Goal: Information Seeking & Learning: Check status

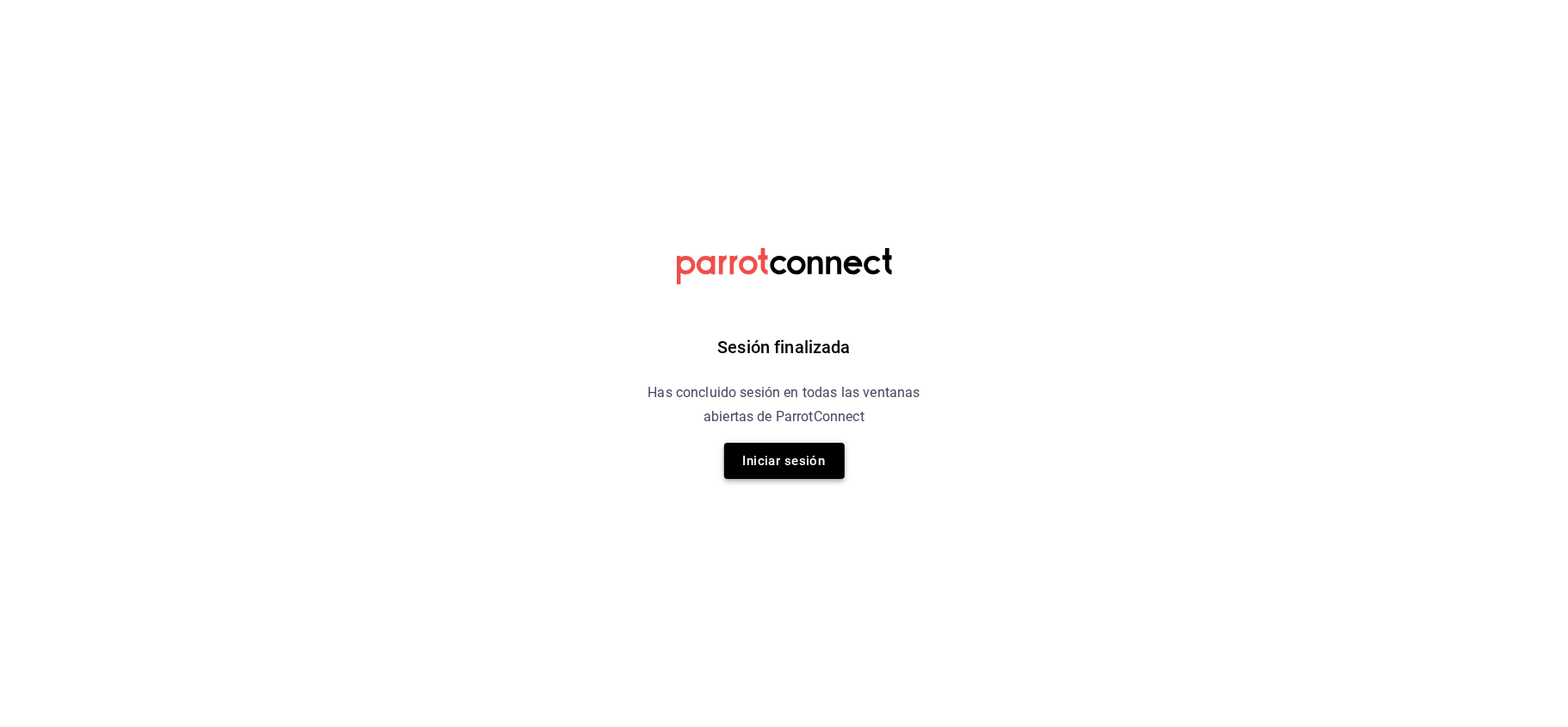
click at [795, 446] on button "Iniciar sesión" at bounding box center [784, 461] width 121 height 36
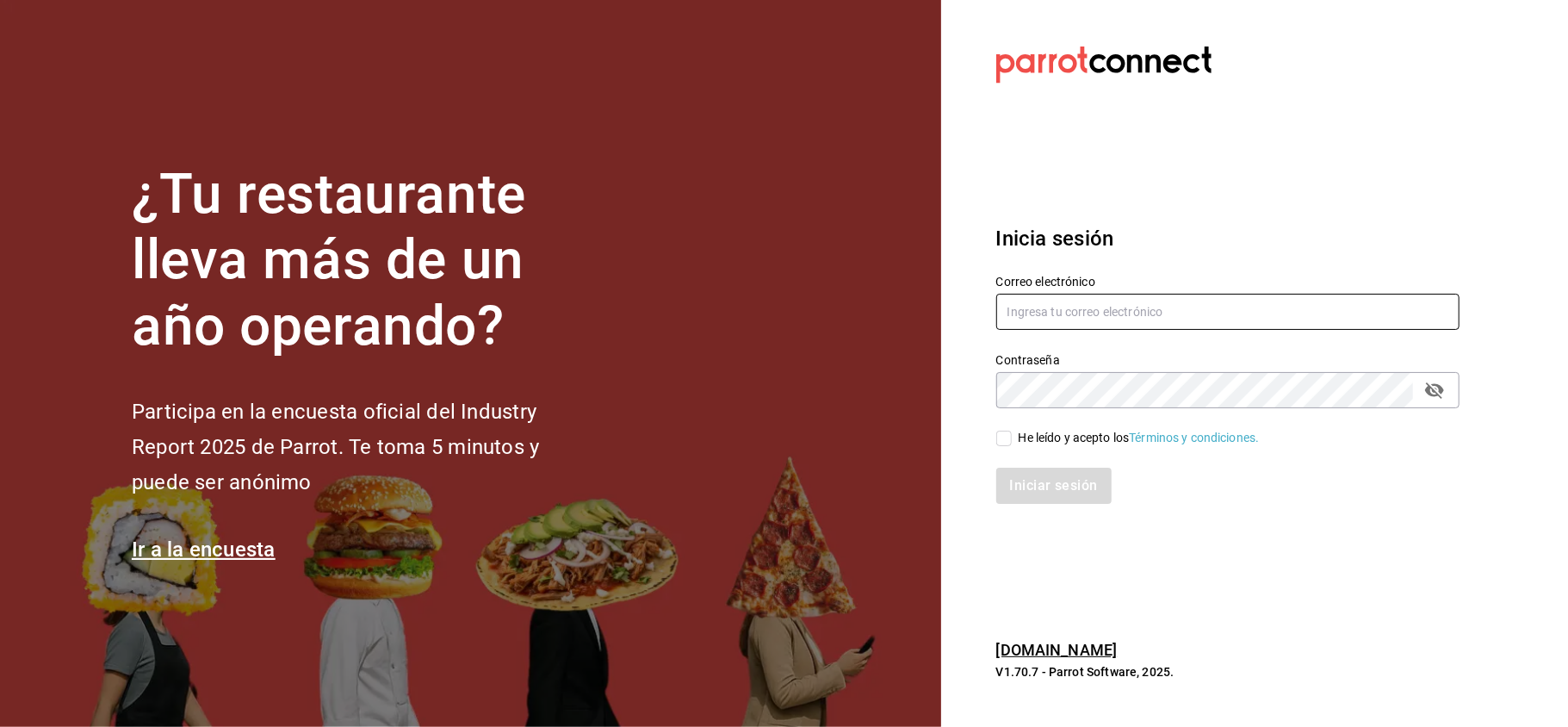
type input "administracion@eventoslienzocharronaucalpan.com"
click at [1015, 450] on div "Iniciar sesión" at bounding box center [1218, 475] width 484 height 57
click at [1024, 443] on div "He leído y acepto los Términos y condiciones." at bounding box center [1138, 438] width 241 height 18
click at [1012, 443] on input "He leído y acepto los Términos y condiciones." at bounding box center [1004, 438] width 15 height 15
checkbox input "true"
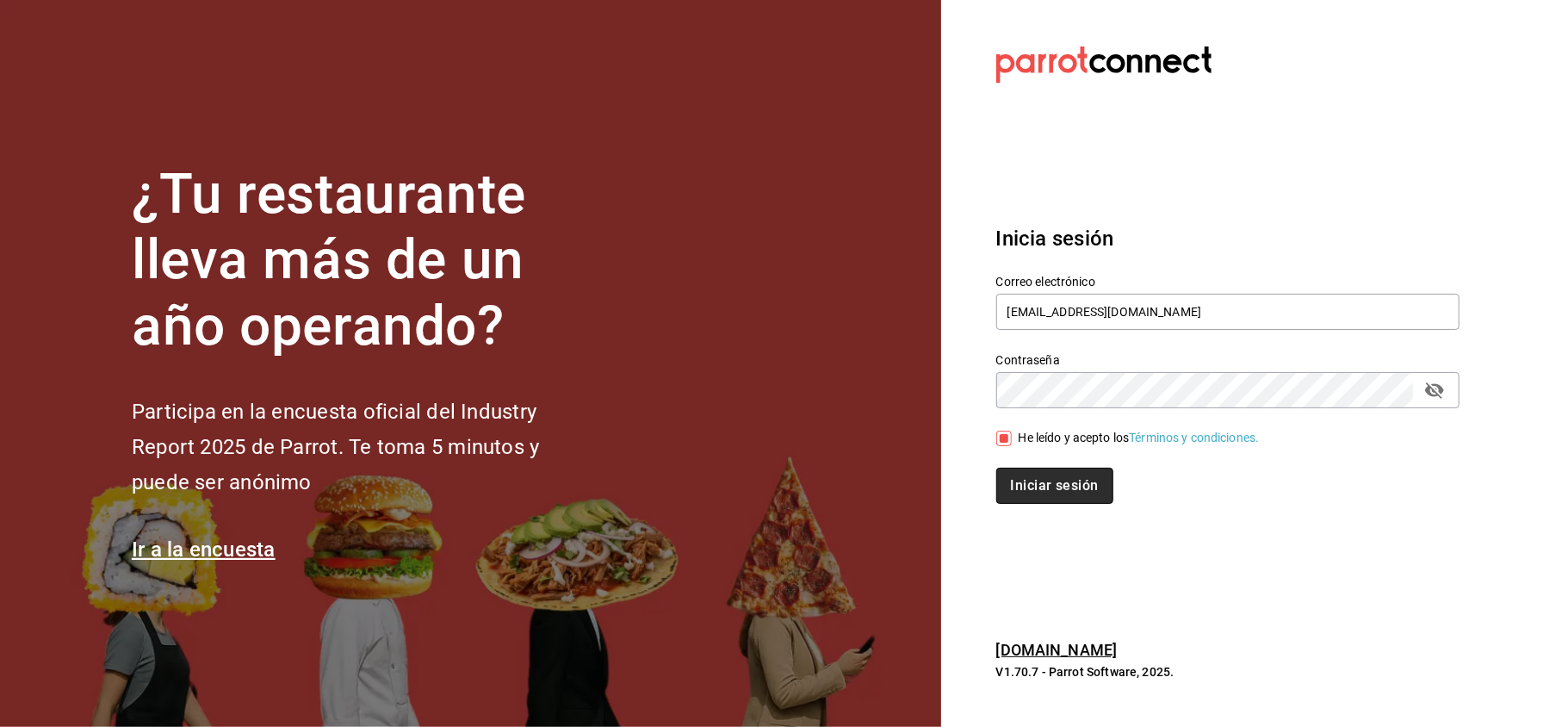
click at [1034, 472] on button "Iniciar sesión" at bounding box center [1055, 486] width 117 height 36
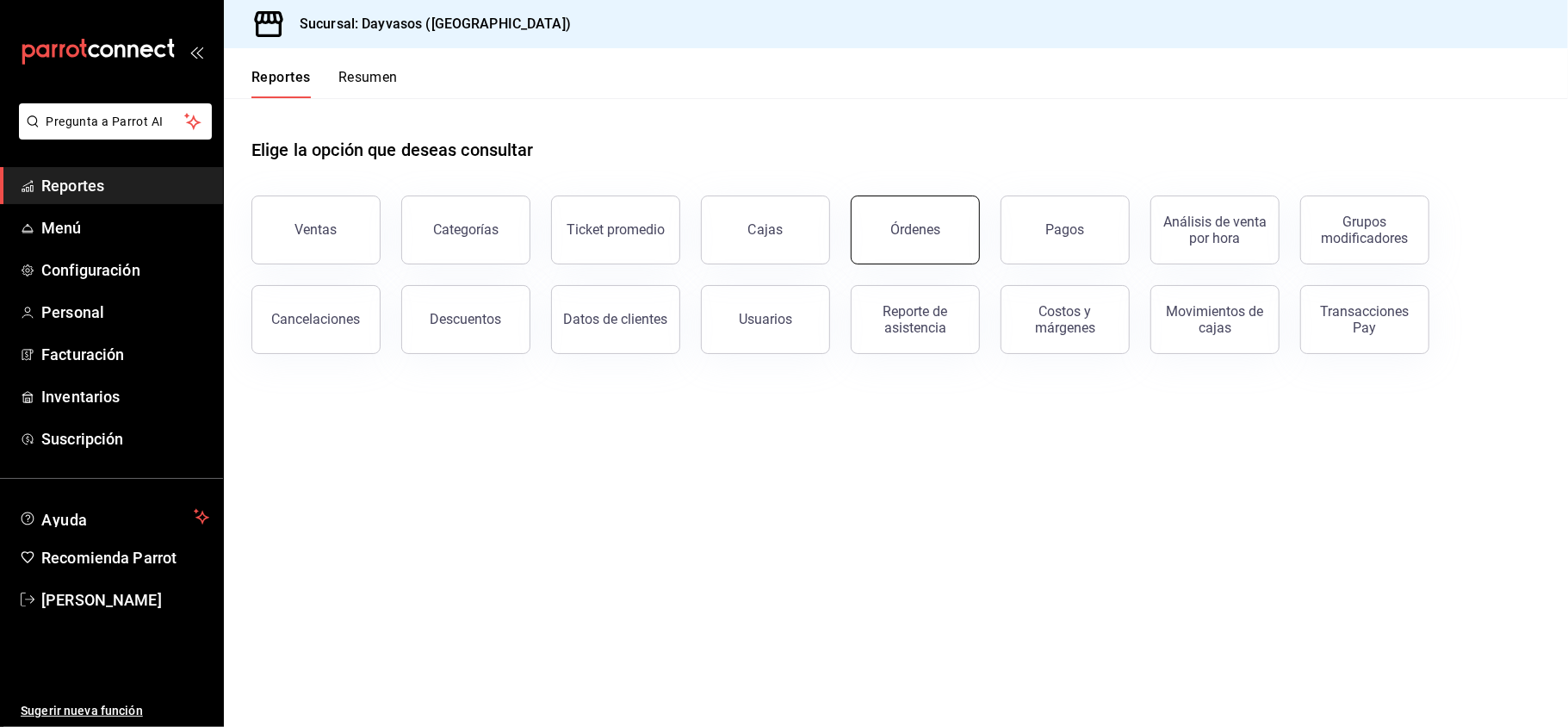
drag, startPoint x: 0, startPoint y: 0, endPoint x: 931, endPoint y: 238, distance: 960.9
click at [931, 238] on main "Elige la opción que deseas consultar Ventas Categorías Ticket promedio Cajas Ór…" at bounding box center [895, 413] width 1344 height 629
click at [355, 249] on button "Ventas" at bounding box center [316, 230] width 129 height 69
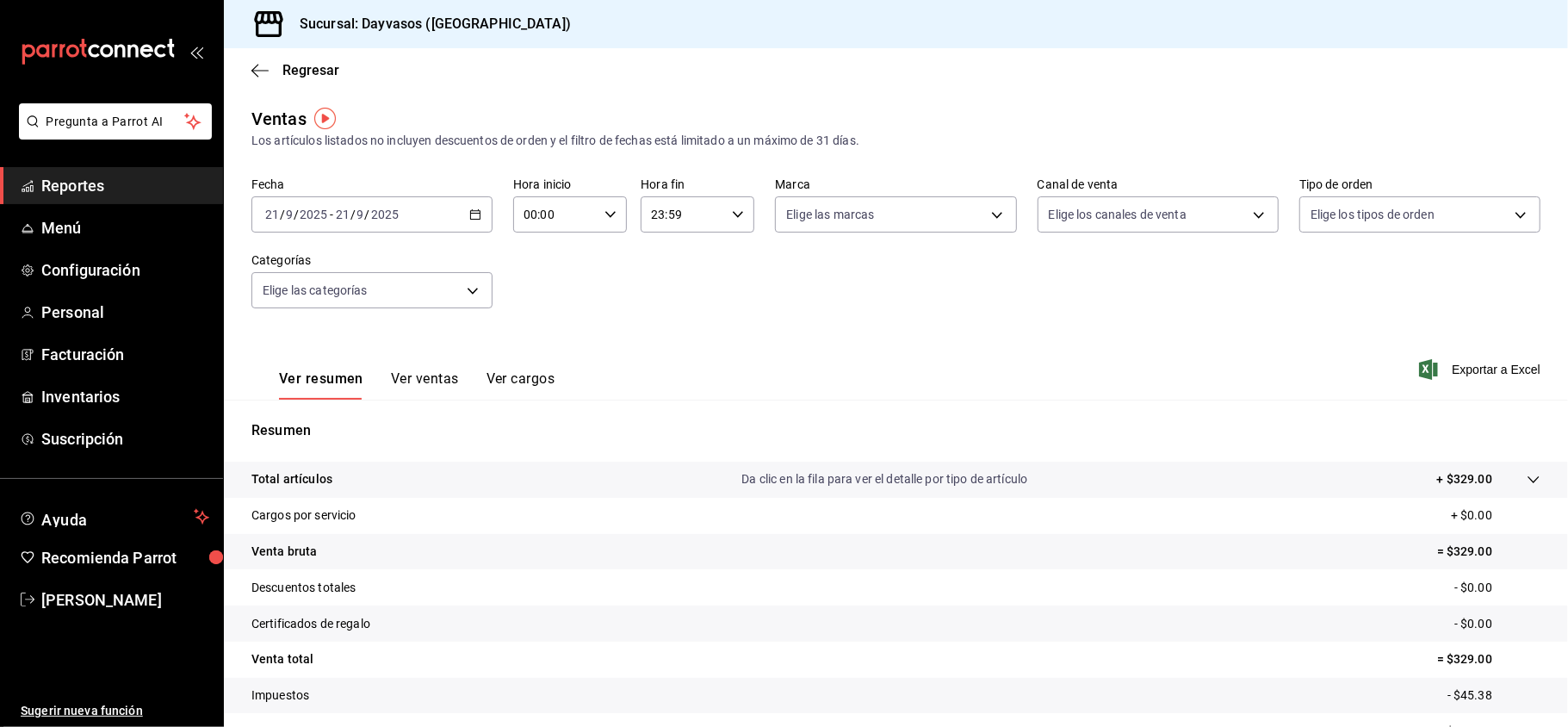
click at [474, 215] on icon "button" at bounding box center [475, 214] width 12 height 12
click at [318, 424] on span "Rango de fechas" at bounding box center [333, 422] width 134 height 18
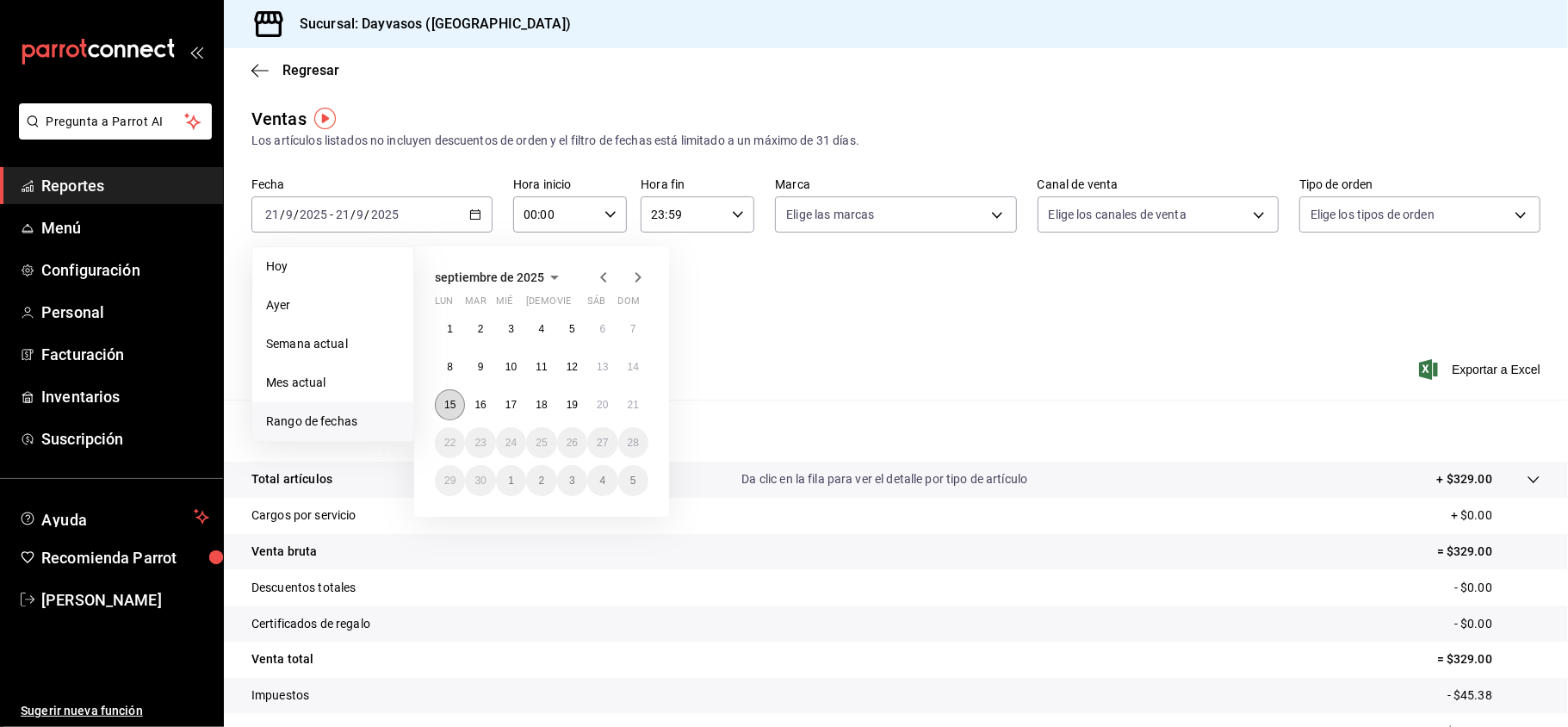
click at [435, 405] on button "15" at bounding box center [450, 405] width 30 height 31
click at [600, 427] on div "1 2 3 4 5 6 7 8 9 10 11 12 13 14 15 16 17 18 19 20 21 22 23 24 25 26 27 28 29 3…" at bounding box center [542, 405] width 214 height 182
click at [601, 408] on abbr "20" at bounding box center [602, 405] width 11 height 12
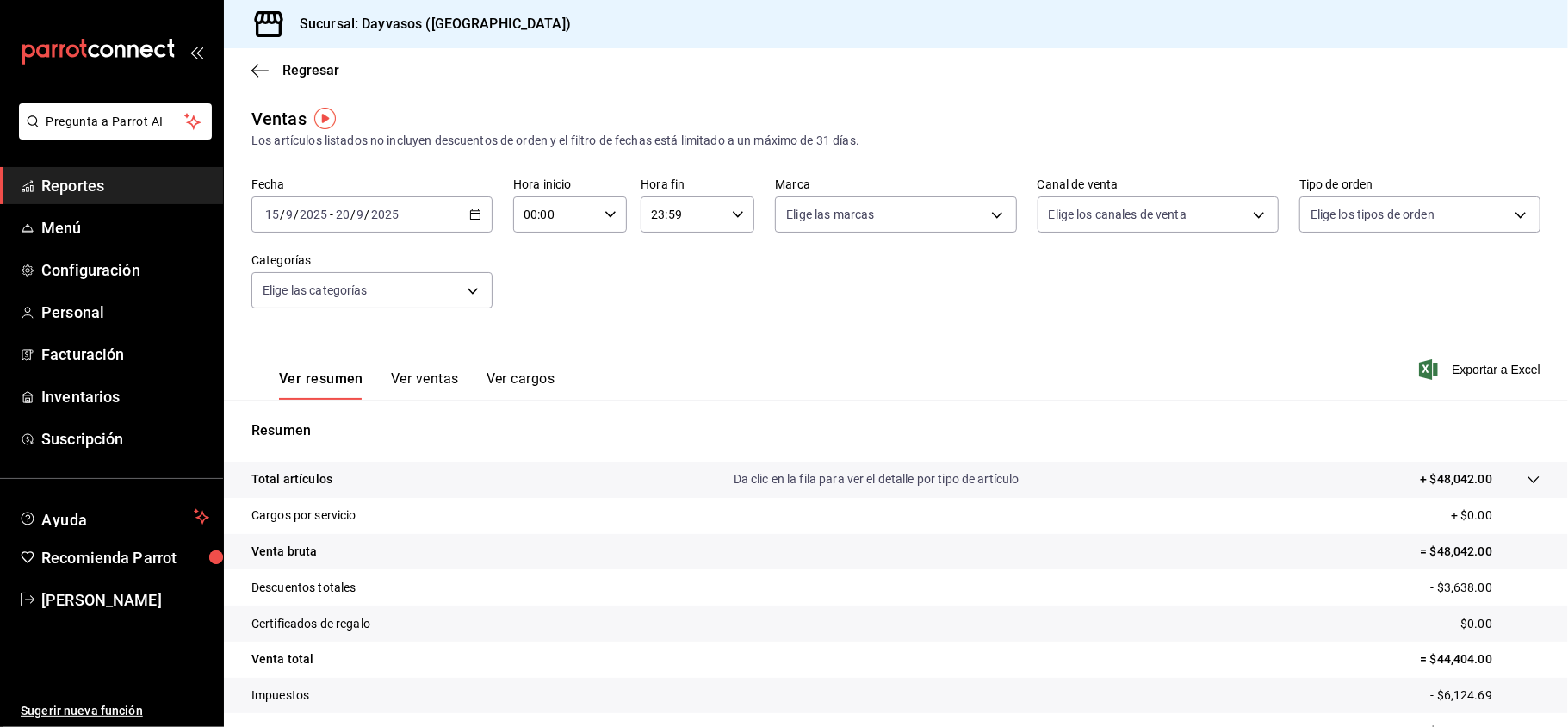
click at [417, 400] on div "Resumen Total artículos Da clic en la fila para ver el detalle por tipo de artí…" at bounding box center [895, 585] width 1344 height 370
click at [419, 395] on button "Ver ventas" at bounding box center [424, 385] width 68 height 29
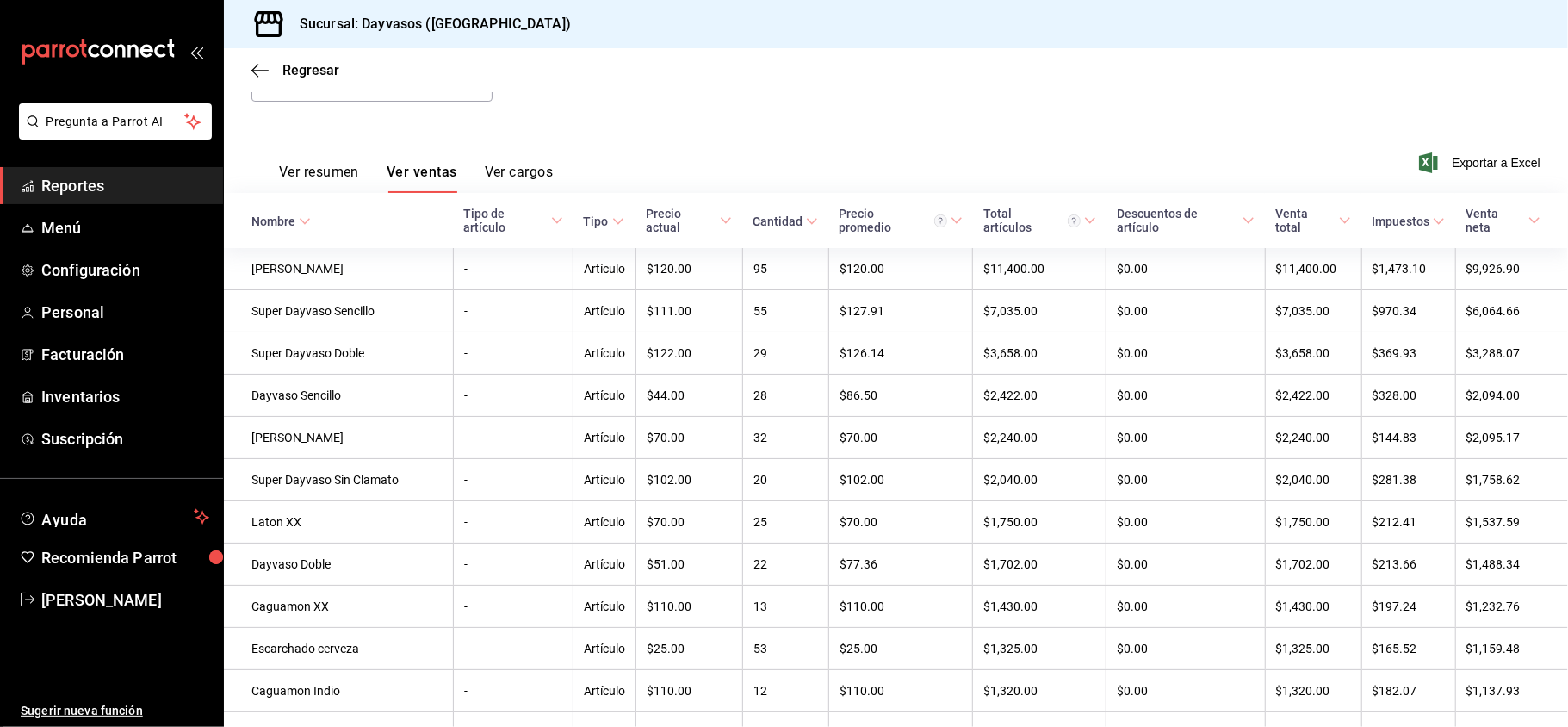
scroll to position [174, 0]
